Goal: Check status: Check status

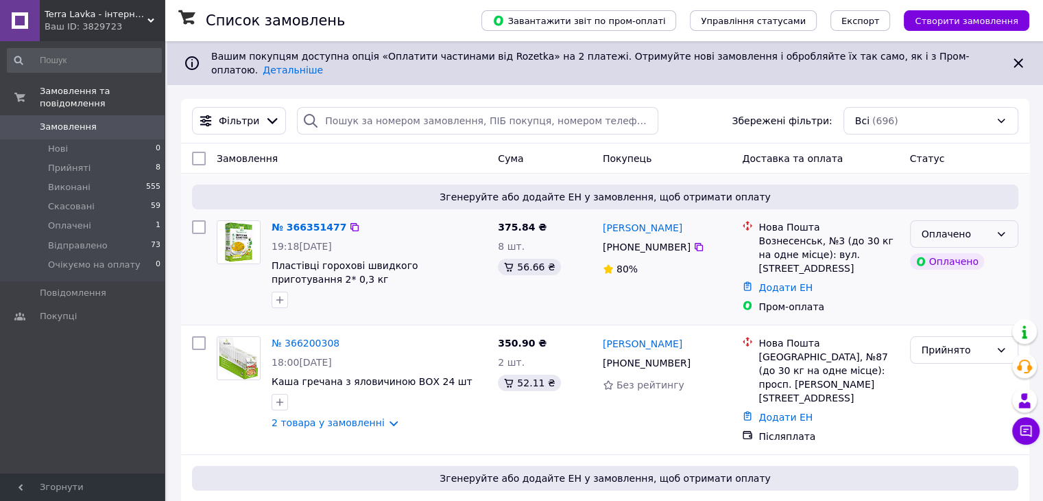
click at [997, 228] on icon at bounding box center [1001, 233] width 11 height 11
click at [949, 255] on li "Прийнято" at bounding box center [963, 253] width 107 height 25
drag, startPoint x: 695, startPoint y: 213, endPoint x: 603, endPoint y: 216, distance: 91.9
click at [603, 219] on div "[PERSON_NAME]" at bounding box center [667, 227] width 132 height 17
copy link "[PERSON_NAME]"
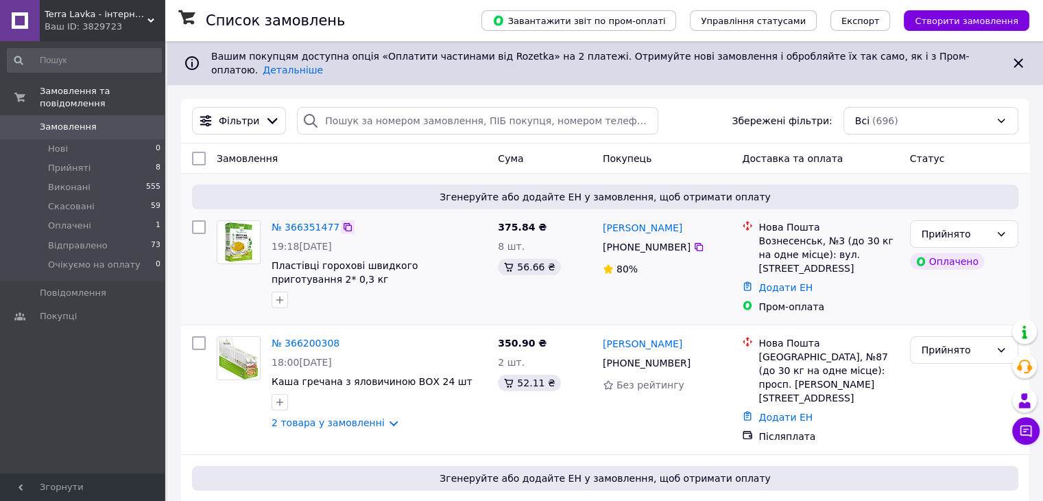
click at [342, 221] on icon at bounding box center [347, 226] width 11 height 11
click at [693, 241] on icon at bounding box center [698, 246] width 11 height 11
click at [786, 234] on div "Вознесенськ, №3 (до 30 кг на одне місце): вул. [STREET_ADDRESS]" at bounding box center [828, 254] width 140 height 41
copy div "Вознесенськ"
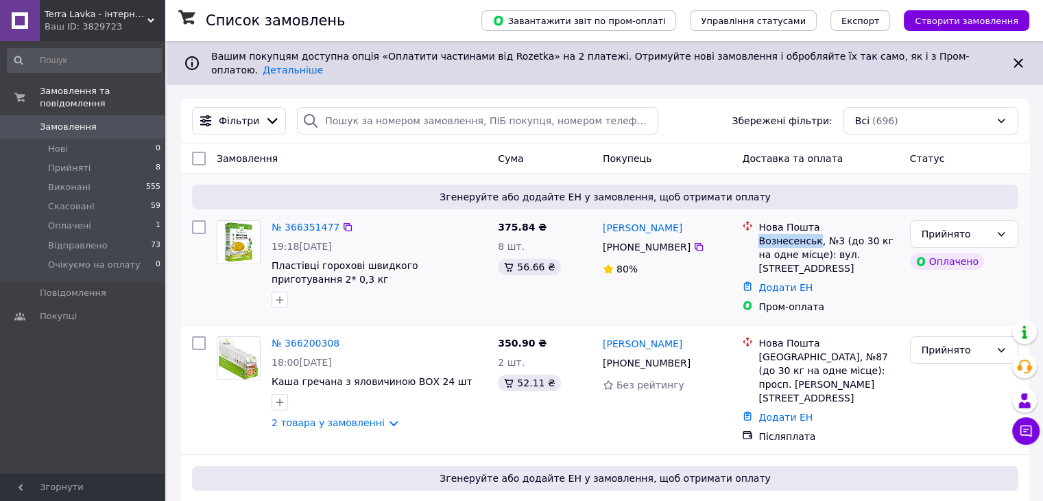
click at [758, 234] on div "Вознесенськ, №3 (до 30 кг на одне місце): вул. [STREET_ADDRESS]" at bounding box center [828, 254] width 140 height 41
drag, startPoint x: 758, startPoint y: 215, endPoint x: 791, endPoint y: 255, distance: 52.2
click at [791, 255] on div "Нова Пошта Вознесенськ, №3 (до 30 кг на одне місце): вул. [STREET_ADDRESS]" at bounding box center [828, 247] width 145 height 55
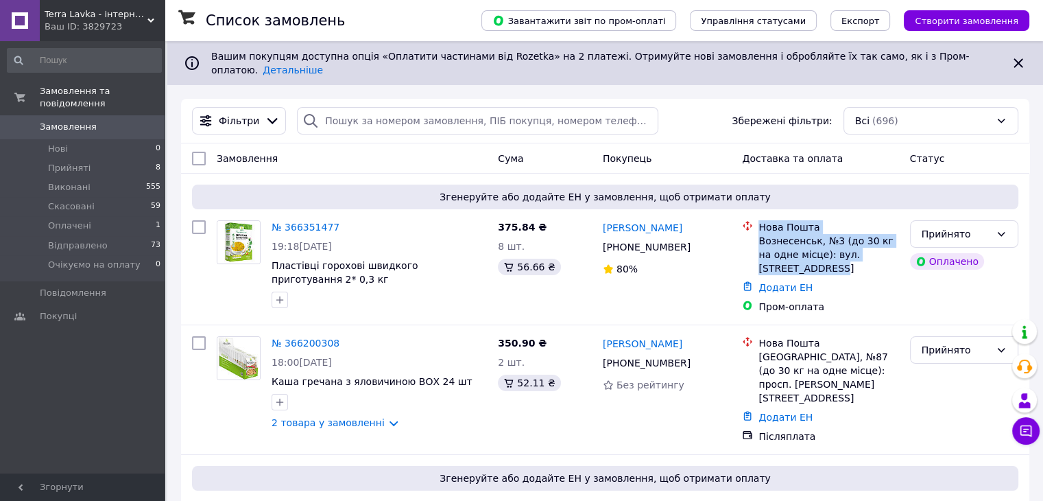
copy div "Нова Пошта Вознесенськ, №3 (до 30 кг на одне місце): вул. [STREET_ADDRESS]"
click at [833, 267] on li "Нова Пошта Вознесенськ, №3 (до 30 кг на одне місце): вул. [STREET_ADDRESS]" at bounding box center [820, 247] width 156 height 60
drag, startPoint x: 815, startPoint y: 226, endPoint x: 824, endPoint y: 260, distance: 35.4
click at [824, 260] on div "Вознесенськ, №3 (до 30 кг на одне місце): вул. [STREET_ADDRESS]" at bounding box center [828, 254] width 140 height 41
copy div "№3 (до 30 кг на одне місце): вул. [STREET_ADDRESS]"
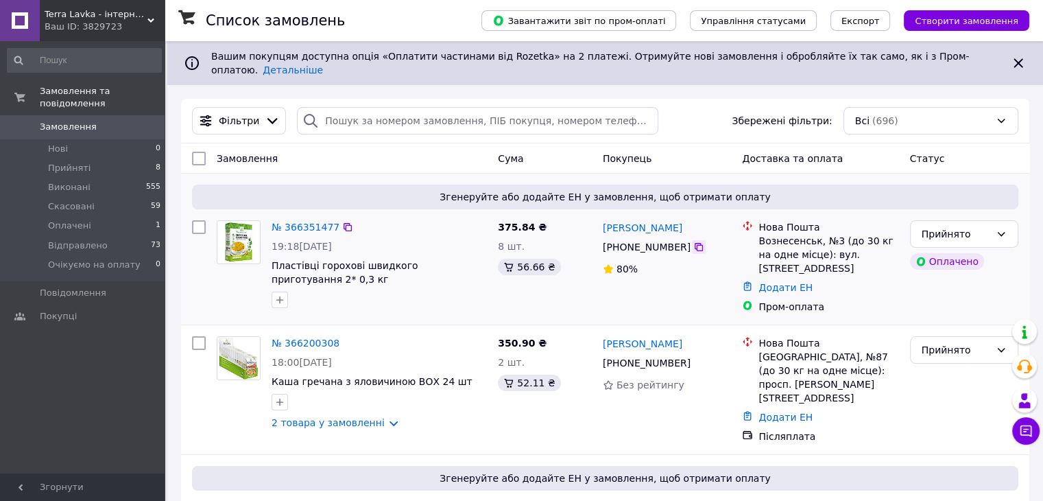
click at [693, 241] on icon at bounding box center [698, 246] width 11 height 11
